Goal: Check status

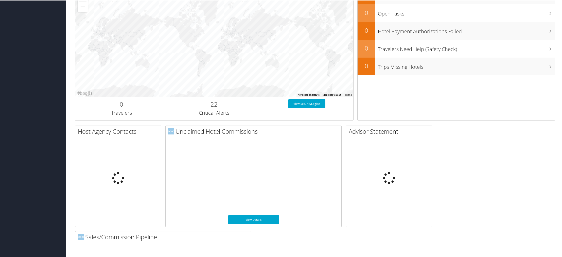
scroll to position [164, 0]
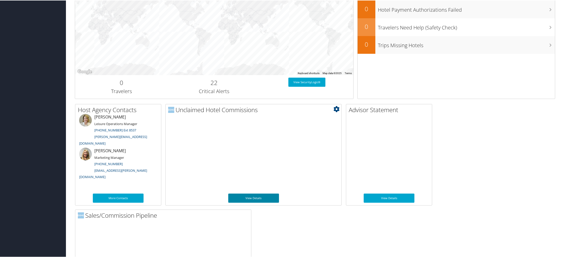
click at [258, 198] on link "View Details" at bounding box center [253, 197] width 51 height 9
